Goal: Find specific page/section: Find specific page/section

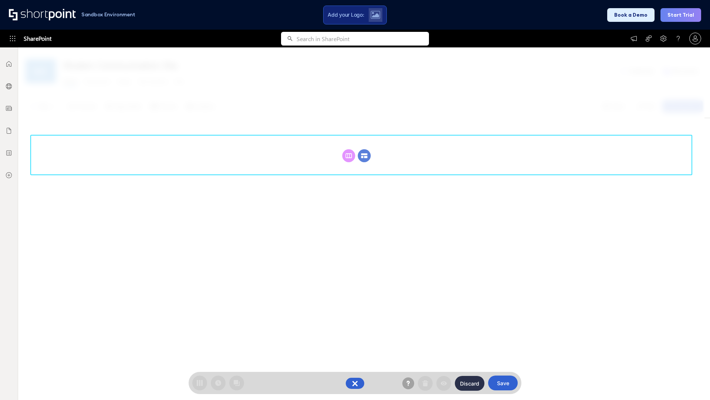
scroll to position [102, 0]
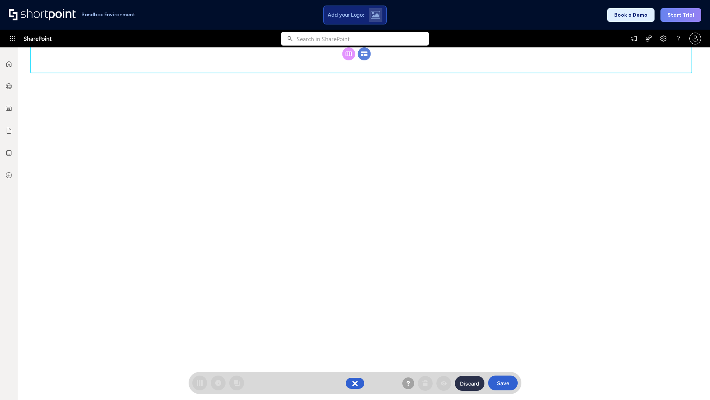
click at [364, 60] on circle at bounding box center [364, 53] width 13 height 13
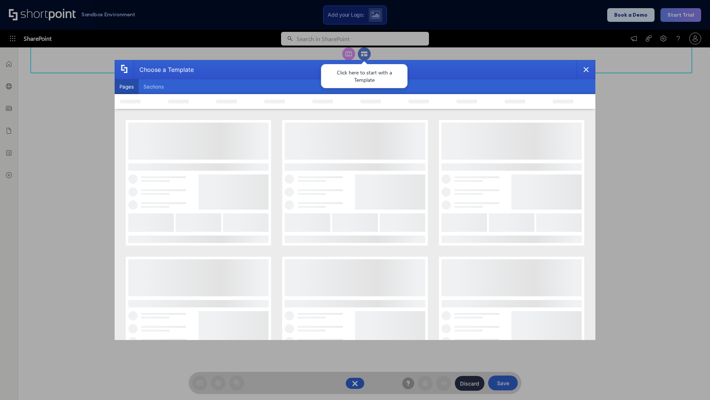
scroll to position [0, 0]
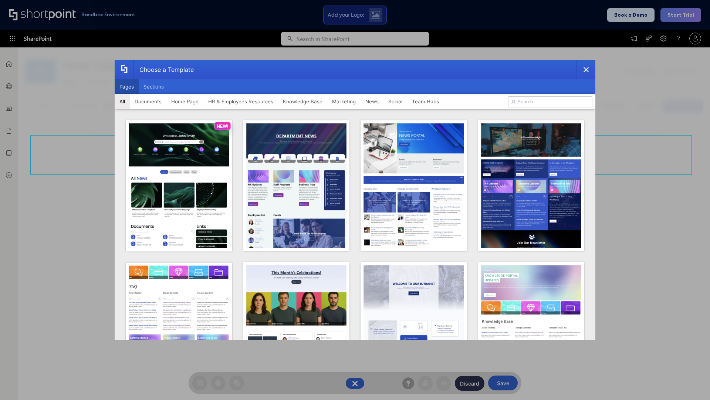
click at [127, 87] on button "Pages" at bounding box center [127, 86] width 24 height 15
type input "prise 1"
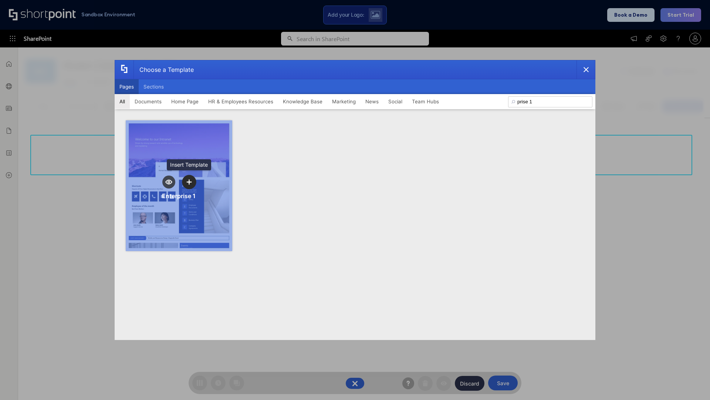
click at [189, 182] on icon "template selector" at bounding box center [189, 181] width 5 height 5
